Goal: Task Accomplishment & Management: Manage account settings

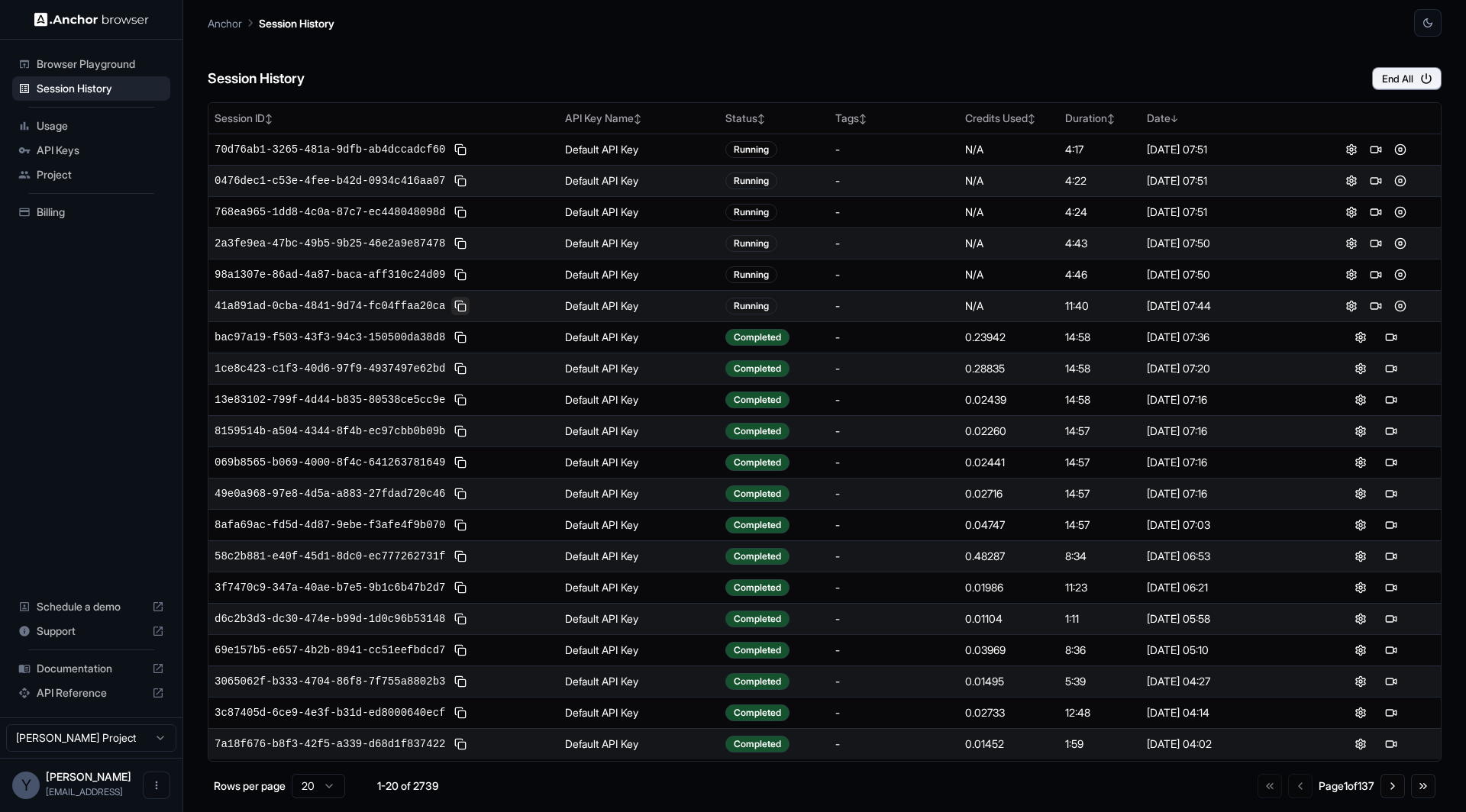
click at [469, 305] on button at bounding box center [460, 305] width 18 height 18
click at [1379, 303] on button at bounding box center [1376, 305] width 18 height 18
click at [1404, 300] on button at bounding box center [1400, 305] width 18 height 18
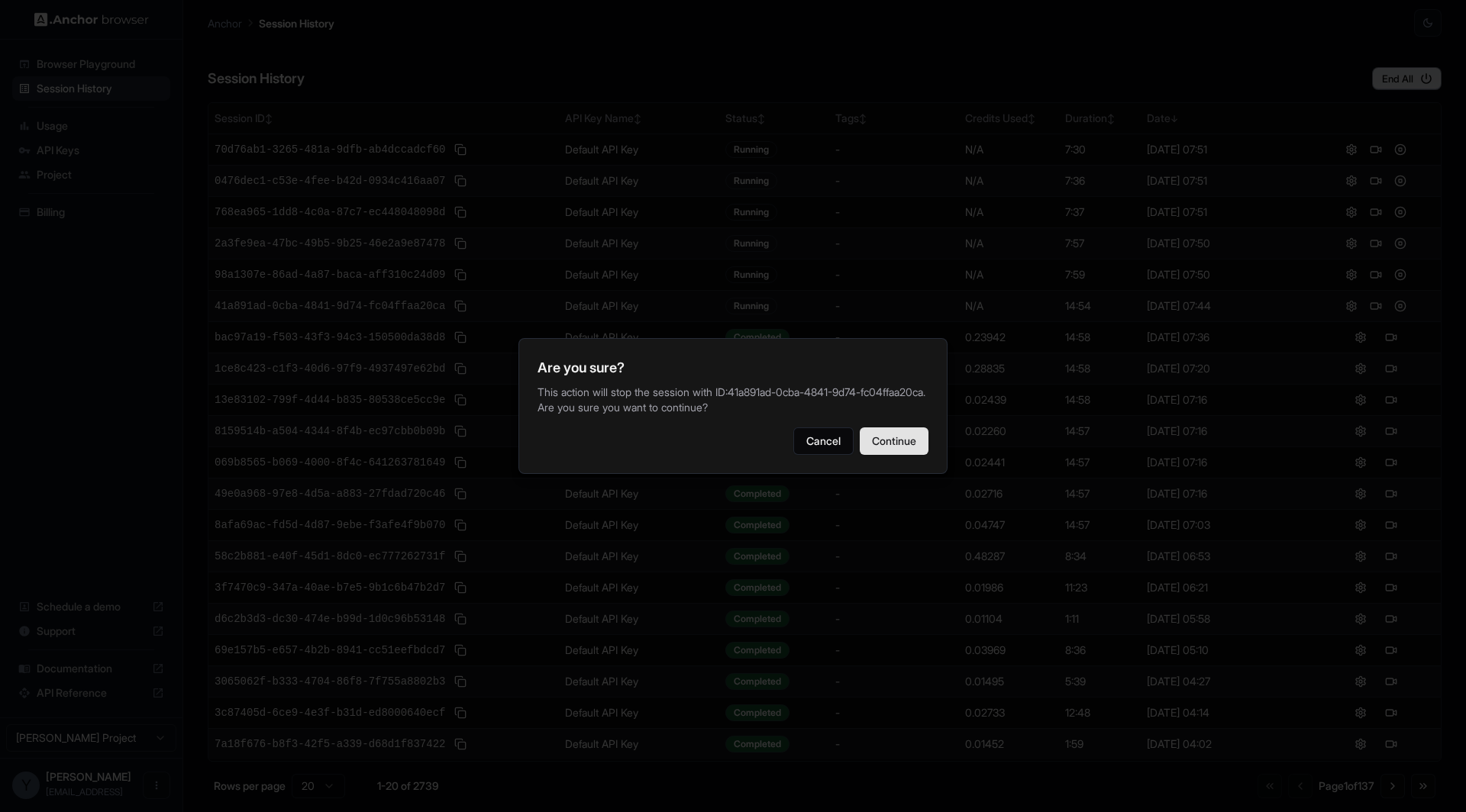
click at [916, 452] on button "Continue" at bounding box center [894, 441] width 68 height 28
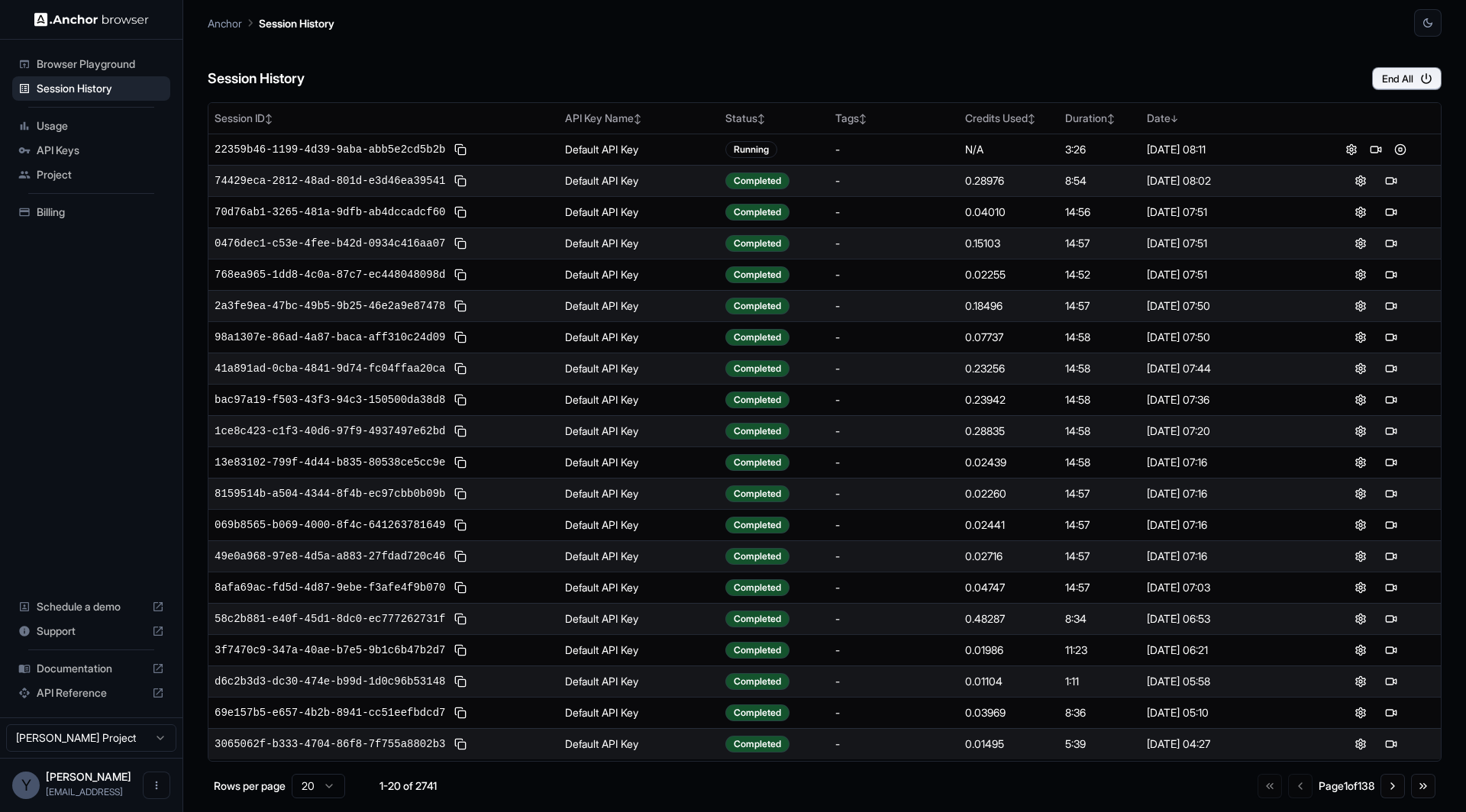
click at [726, 29] on div "Anchor Session History" at bounding box center [825, 18] width 1234 height 37
